Goal: Task Accomplishment & Management: Use online tool/utility

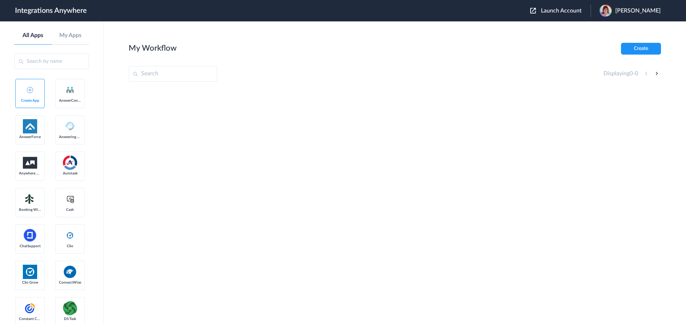
click at [559, 11] on span "Launch Account" at bounding box center [561, 11] width 41 height 6
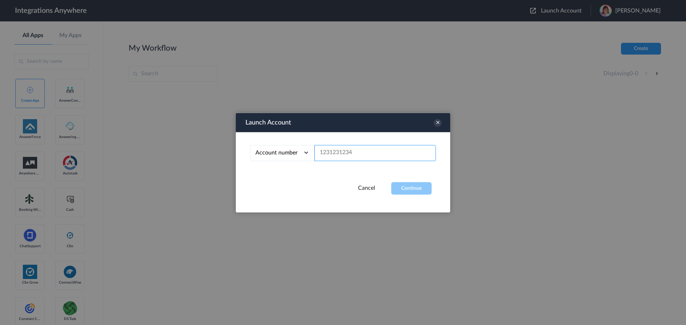
click at [341, 155] on input "text" at bounding box center [374, 153] width 121 height 16
paste input "9842465765"
type input "9842465765"
click at [409, 186] on button "Continue" at bounding box center [411, 188] width 40 height 13
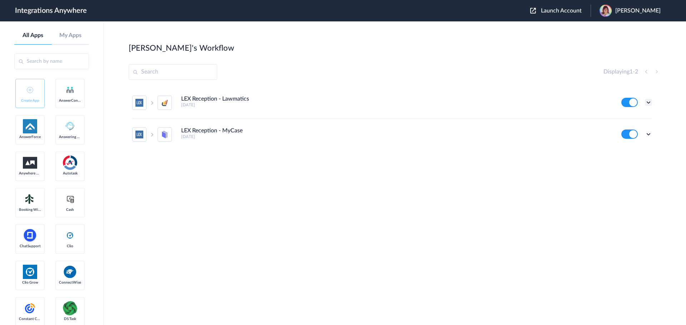
click at [649, 104] on icon at bounding box center [648, 102] width 7 height 7
click at [577, 112] on li "LEX Reception - Lawmatics 2 years ago Edit Task history Delete" at bounding box center [392, 103] width 520 height 32
click at [644, 104] on div "Edit Task history Delete" at bounding box center [636, 102] width 31 height 9
click at [647, 103] on icon at bounding box center [648, 102] width 7 height 7
click at [588, 109] on li "LEX Reception - Lawmatics 2 years ago Edit Task history Delete" at bounding box center [392, 103] width 520 height 32
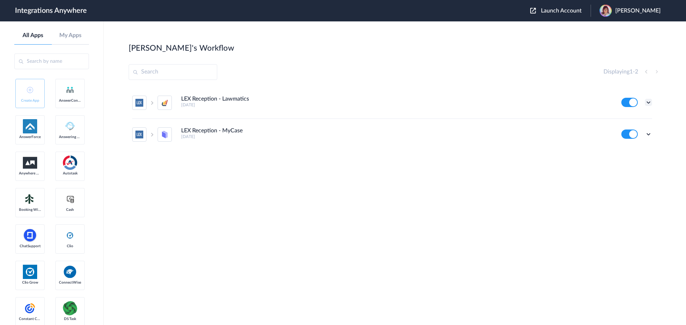
click at [648, 101] on icon at bounding box center [648, 102] width 7 height 7
click at [629, 120] on li "Edit" at bounding box center [628, 119] width 46 height 13
click at [652, 135] on icon at bounding box center [648, 134] width 7 height 7
click at [632, 148] on li "Edit" at bounding box center [628, 150] width 46 height 13
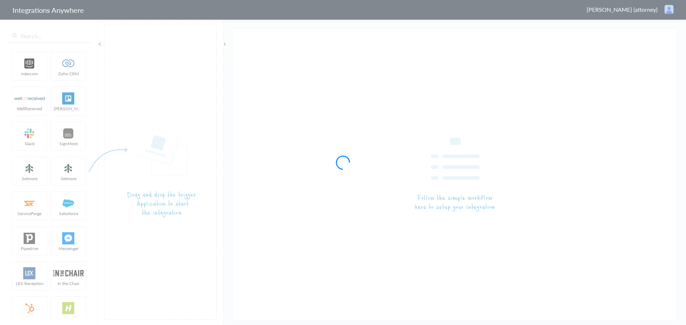
type input "LEX Reception - Lawmatics"
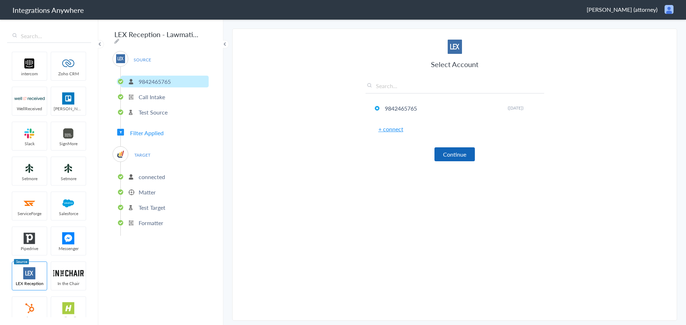
click at [449, 153] on button "Continue" at bounding box center [454, 155] width 40 height 14
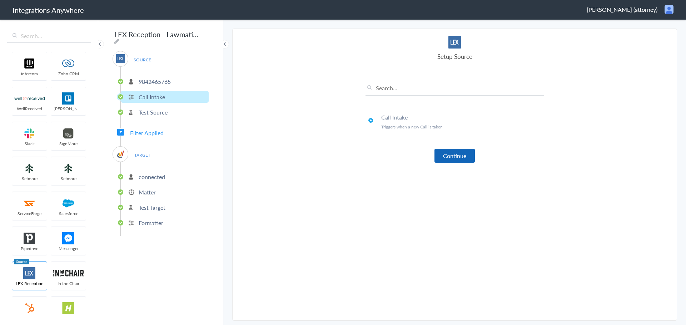
click at [456, 158] on button "Continue" at bounding box center [454, 156] width 40 height 14
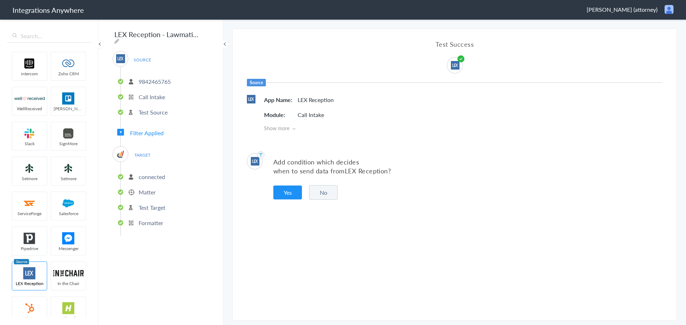
click at [328, 193] on button "No" at bounding box center [323, 192] width 29 height 15
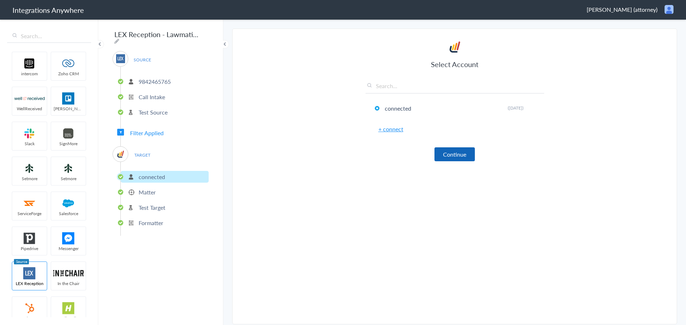
click at [450, 150] on button "Continue" at bounding box center [454, 155] width 40 height 14
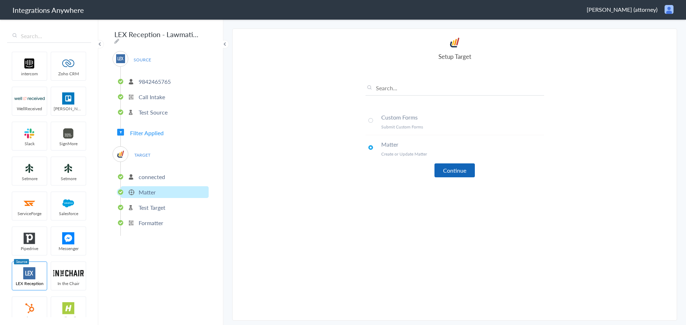
click at [450, 167] on button "Continue" at bounding box center [454, 171] width 40 height 14
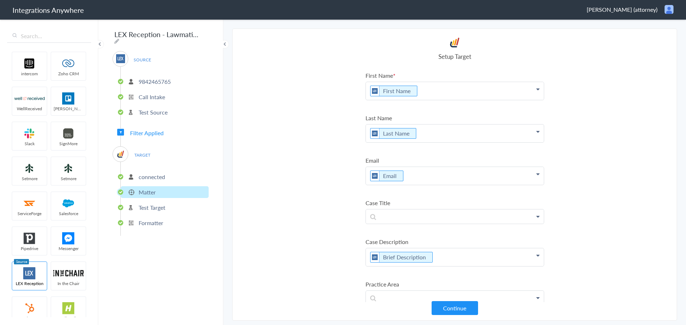
click at [157, 204] on p "Test Target" at bounding box center [152, 208] width 27 height 8
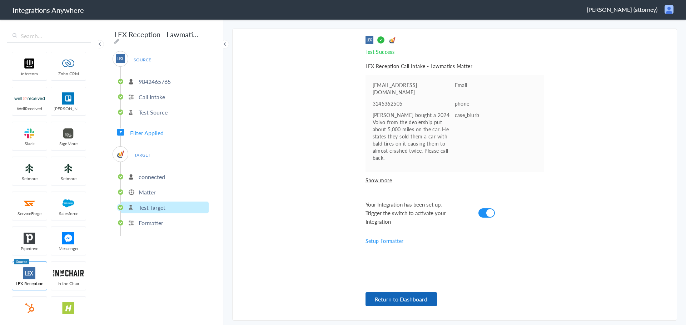
click at [398, 301] on button "Return to Dashboard" at bounding box center [400, 300] width 71 height 14
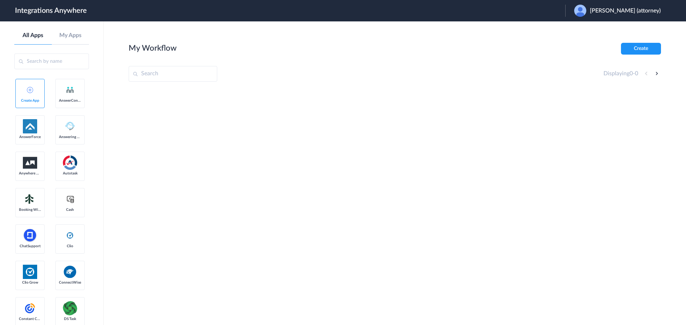
click at [284, 154] on div at bounding box center [395, 142] width 532 height 107
click at [608, 11] on span "Glennetta Haymon (attorney)" at bounding box center [625, 11] width 71 height 7
drag, startPoint x: 329, startPoint y: 79, endPoint x: 130, endPoint y: 15, distance: 209.2
click at [328, 79] on div "Displaying 0 - 0" at bounding box center [395, 74] width 532 height 16
click at [85, 12] on h1 "Integrations Anywhere" at bounding box center [51, 10] width 72 height 9
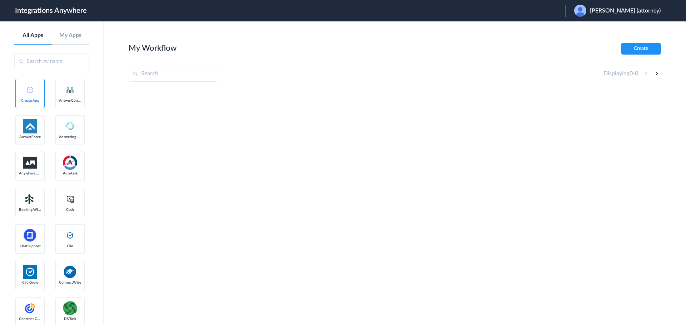
click at [638, 16] on div "[PERSON_NAME] (attorney)" at bounding box center [621, 11] width 94 height 12
click at [594, 31] on li "Logout" at bounding box center [616, 29] width 103 height 13
click at [361, 184] on div at bounding box center [395, 142] width 532 height 107
click at [583, 11] on button "Launch Account" at bounding box center [560, 11] width 60 height 7
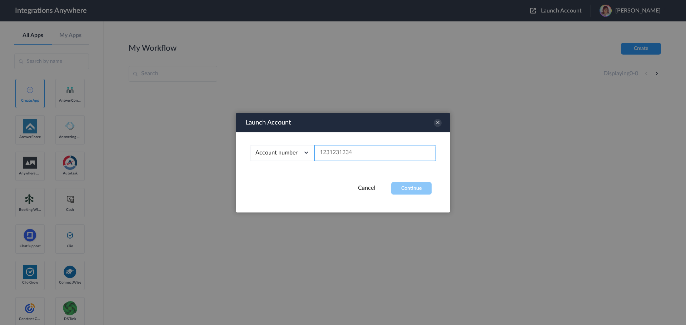
click at [367, 154] on input "text" at bounding box center [374, 153] width 121 height 16
paste input "https://my.distributedsource.com/crm#task/ca2c273e-5738-45b7-983b-deef4cce1db6"
type input "https://my.distributedsource.com/crm#task/ca2c273e-5738-45b7-983b-deef4cce1db6"
click at [344, 151] on input "text" at bounding box center [374, 153] width 121 height 16
paste input "9842465765"
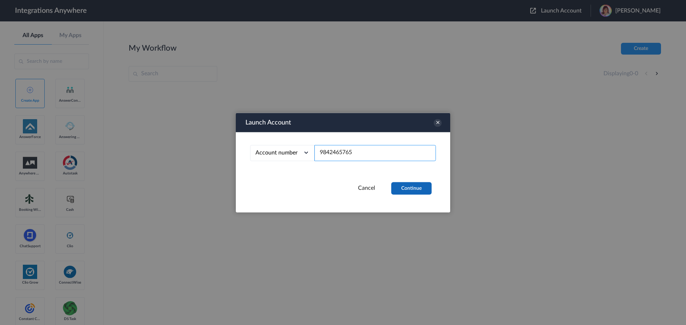
type input "9842465765"
click at [418, 187] on button "Continue" at bounding box center [411, 188] width 40 height 13
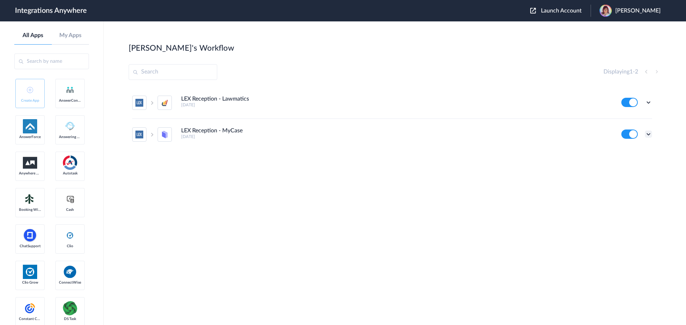
click at [651, 136] on icon at bounding box center [648, 134] width 7 height 7
click at [642, 154] on li "Edit" at bounding box center [628, 150] width 46 height 13
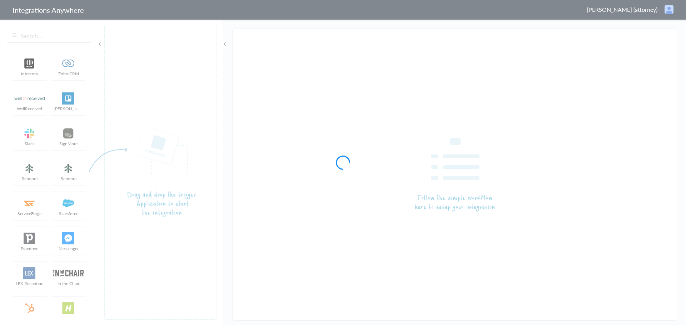
type input "LEX Reception - MyCase"
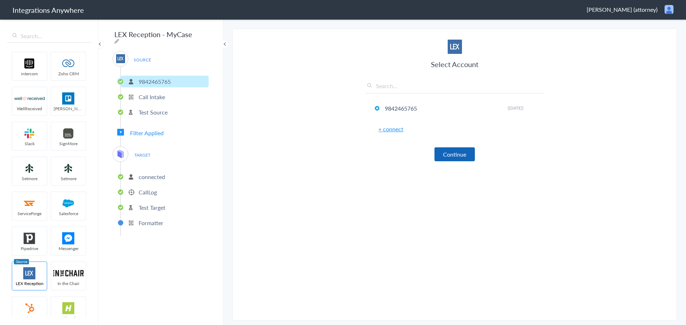
click at [458, 154] on button "Continue" at bounding box center [454, 155] width 40 height 14
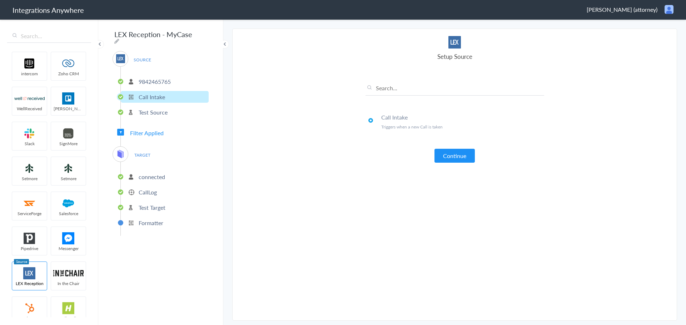
click at [458, 154] on button "Continue" at bounding box center [454, 156] width 40 height 14
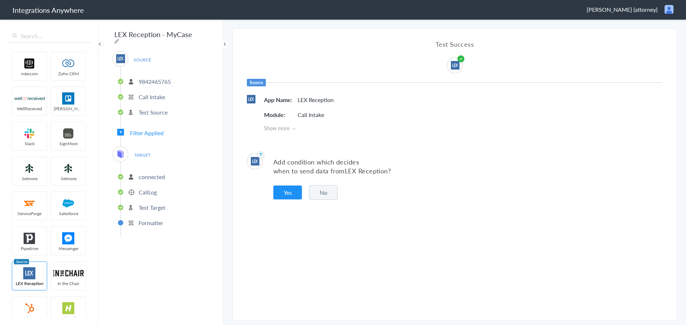
click at [150, 176] on p "connected" at bounding box center [152, 177] width 26 height 8
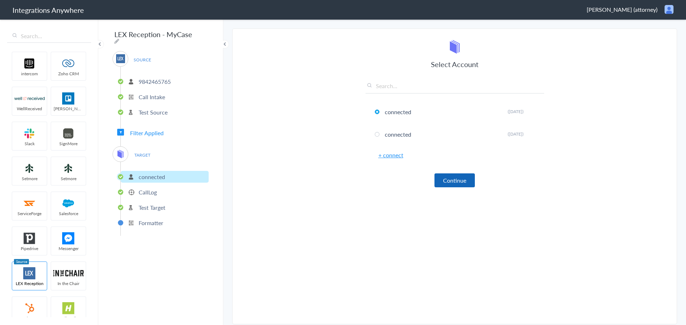
click at [449, 186] on button "Continue" at bounding box center [454, 181] width 40 height 14
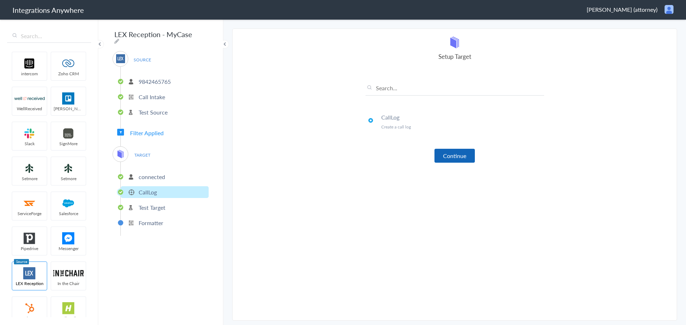
click at [454, 161] on button "Continue" at bounding box center [454, 156] width 40 height 14
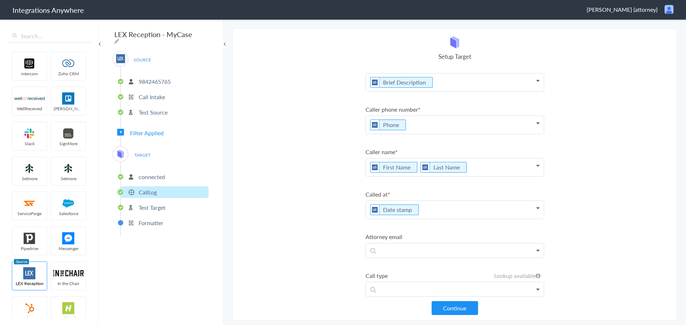
scroll to position [17, 0]
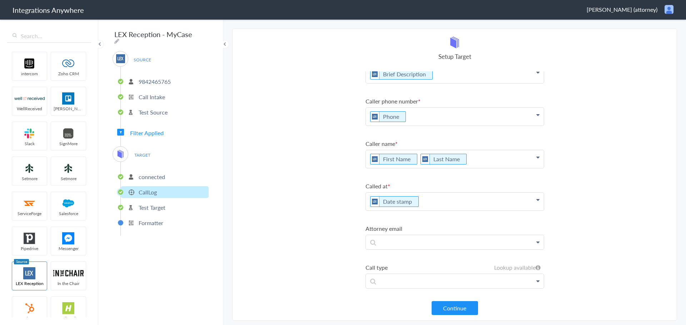
click at [168, 203] on li "Test Target" at bounding box center [165, 208] width 88 height 12
